Goal: Transaction & Acquisition: Subscribe to service/newsletter

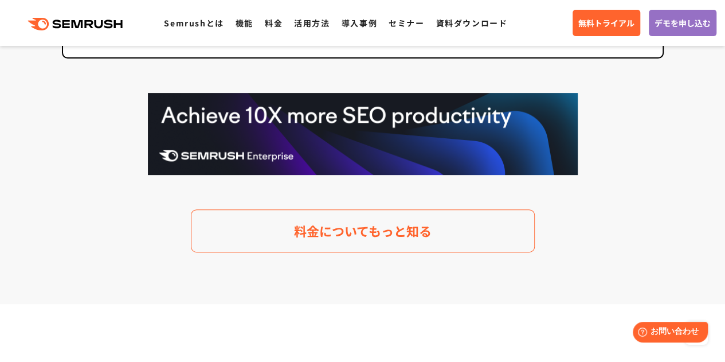
scroll to position [2407, 0]
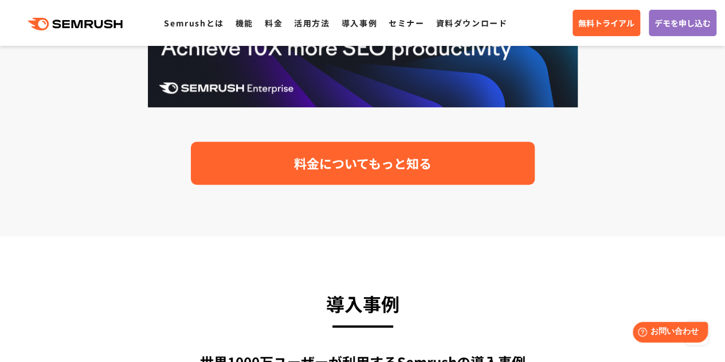
click at [389, 171] on span "料金についてもっと知る" at bounding box center [363, 163] width 138 height 20
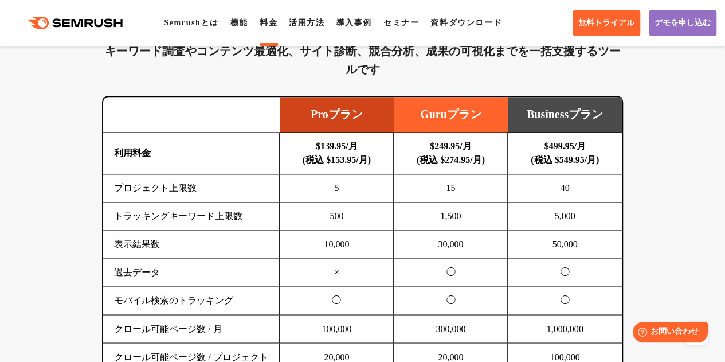
scroll to position [802, 0]
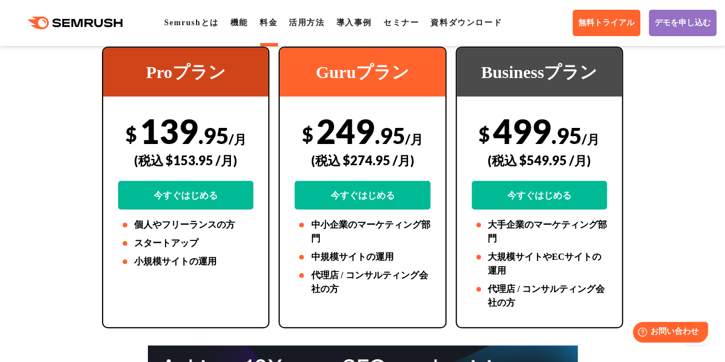
scroll to position [0, 0]
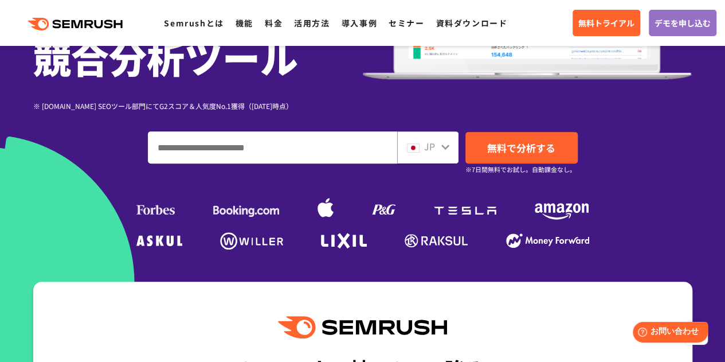
scroll to position [131, 0]
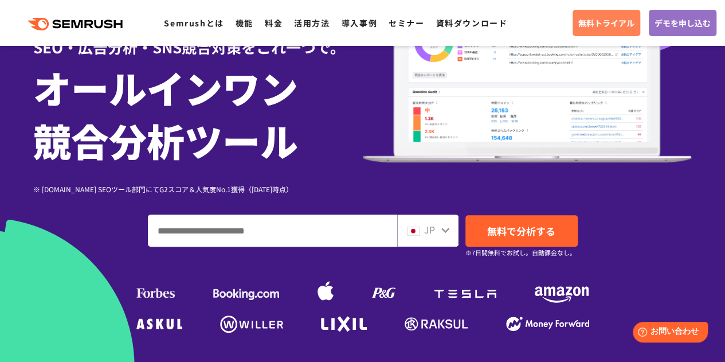
click at [578, 19] on span "無料トライアル" at bounding box center [606, 23] width 56 height 13
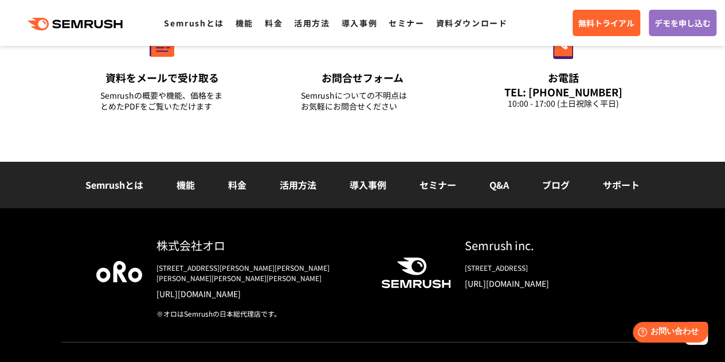
scroll to position [4143, 0]
